Goal: Task Accomplishment & Management: Complete application form

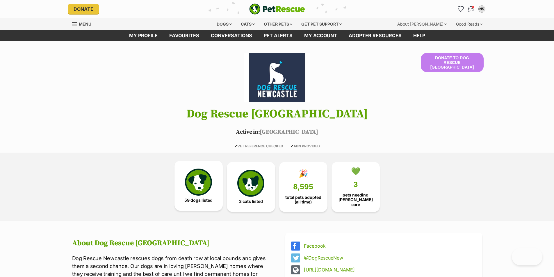
click at [215, 186] on link "59 dogs listed" at bounding box center [199, 186] width 48 height 50
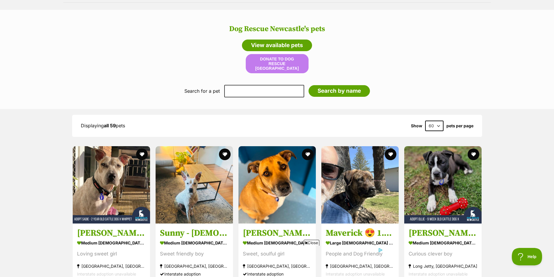
scroll to position [555, 0]
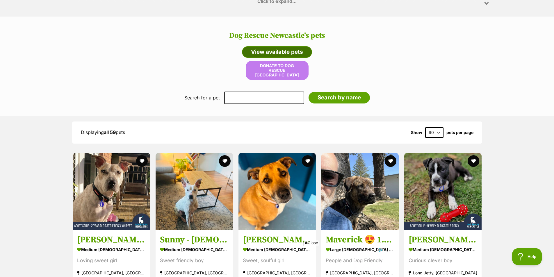
click at [291, 48] on link "View available pets" at bounding box center [277, 52] width 70 height 12
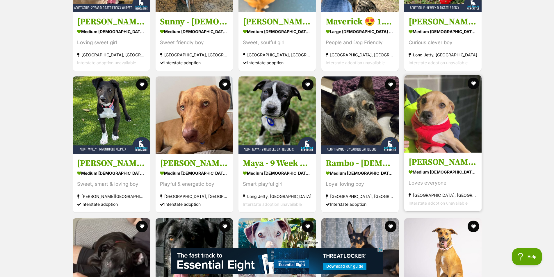
click at [457, 132] on img at bounding box center [442, 113] width 77 height 77
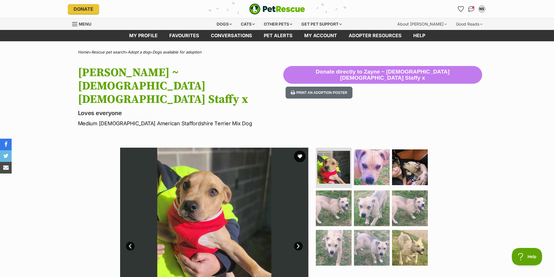
click at [306, 218] on img at bounding box center [214, 242] width 188 height 188
click at [304, 218] on img at bounding box center [214, 242] width 188 height 188
click at [302, 242] on link "Next" at bounding box center [298, 246] width 9 height 9
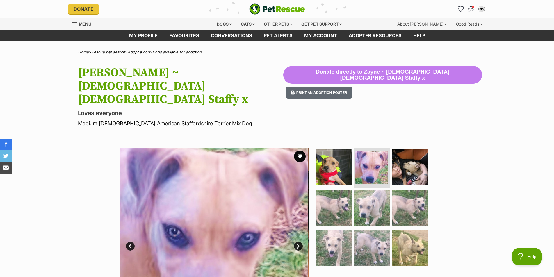
click at [302, 242] on link "Next" at bounding box center [298, 246] width 9 height 9
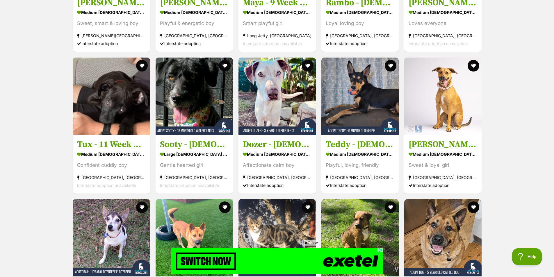
scroll to position [933, 0]
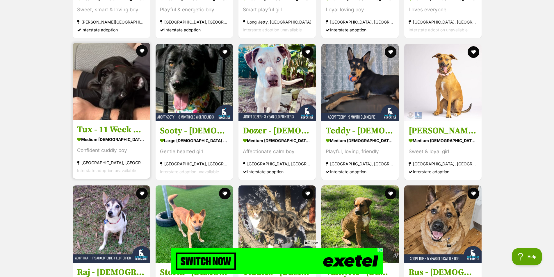
click at [83, 94] on img at bounding box center [111, 81] width 77 height 77
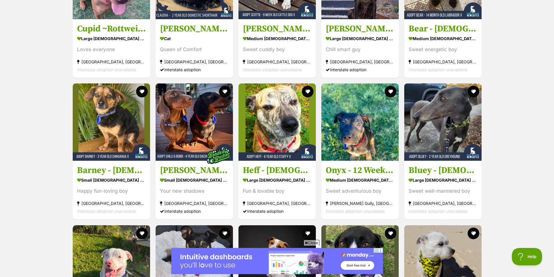
scroll to position [1632, 0]
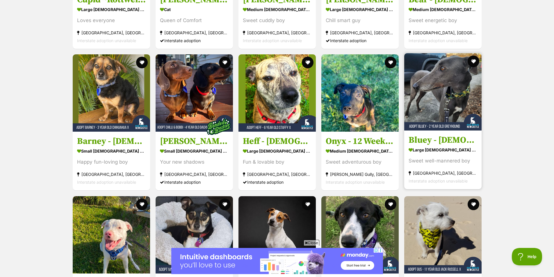
click at [415, 93] on img at bounding box center [442, 91] width 77 height 77
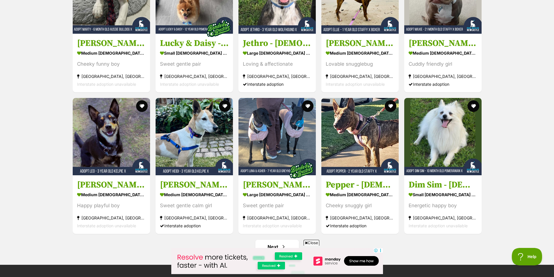
scroll to position [2184, 0]
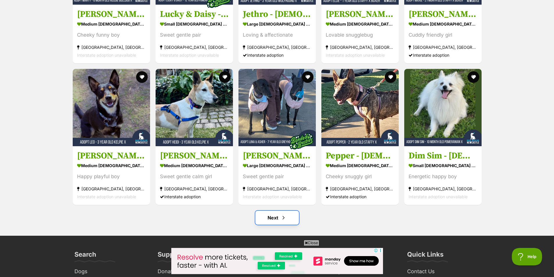
click at [285, 214] on span "Next page" at bounding box center [284, 217] width 6 height 7
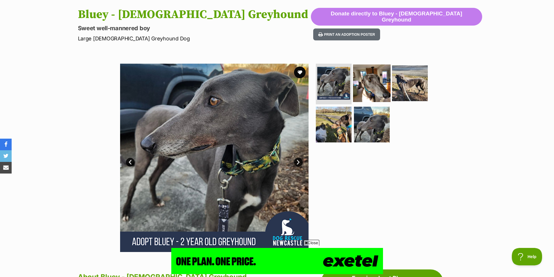
click at [364, 78] on img at bounding box center [372, 84] width 38 height 38
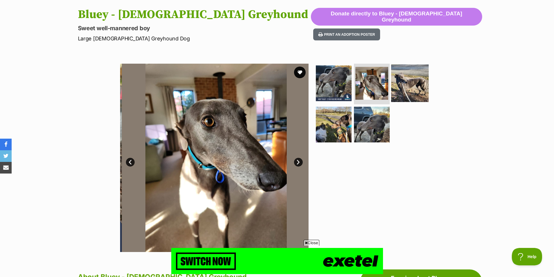
click at [414, 79] on img at bounding box center [410, 84] width 38 height 38
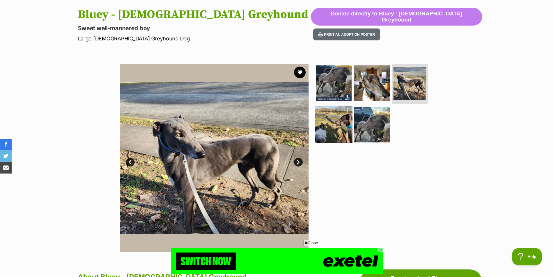
click at [339, 119] on img at bounding box center [334, 125] width 38 height 38
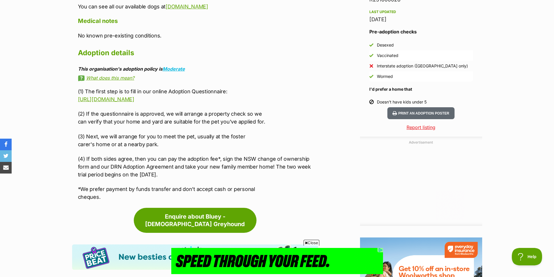
scroll to position [553, 0]
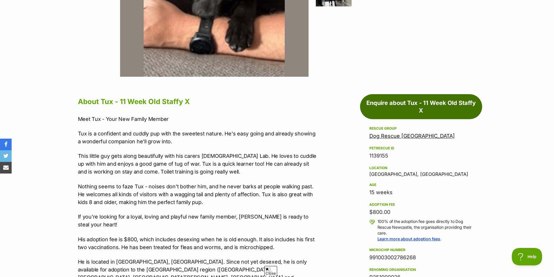
click at [423, 104] on link "Enquire about Tux - 11 Week Old Staffy X" at bounding box center [421, 106] width 122 height 25
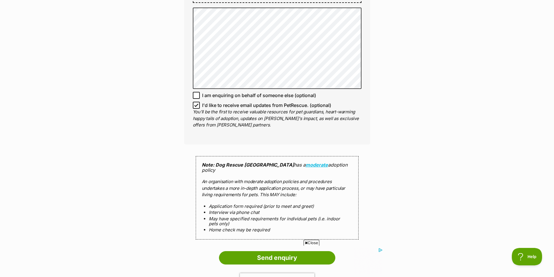
scroll to position [436, 0]
click at [198, 95] on icon at bounding box center [196, 95] width 3 height 3
click at [198, 95] on input "I am enquiring on behalf of someone else (optional)" at bounding box center [196, 95] width 7 height 7
checkbox input "true"
click at [197, 105] on icon at bounding box center [196, 105] width 3 height 3
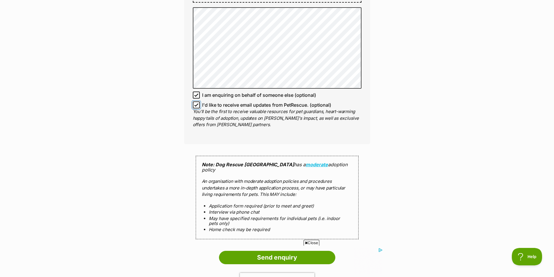
click at [197, 105] on input "I'd like to receive email updates from PetRescue. (optional)" at bounding box center [196, 105] width 7 height 7
checkbox input "false"
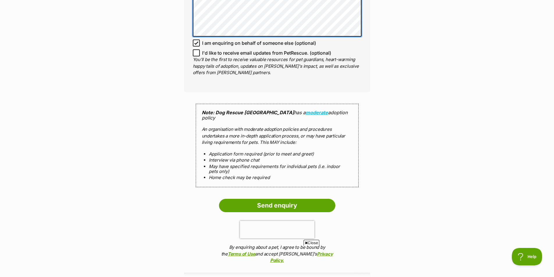
scroll to position [524, 0]
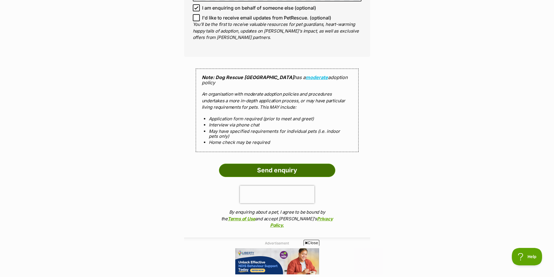
click at [288, 164] on input "Send enquiry" at bounding box center [277, 170] width 116 height 13
